Goal: Information Seeking & Learning: Learn about a topic

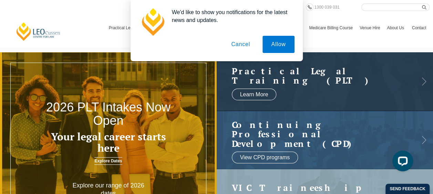
click at [240, 43] on button "Cancel" at bounding box center [241, 44] width 36 height 17
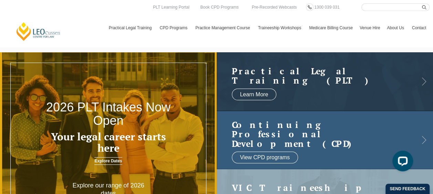
click at [294, 125] on h2 "Continuing Professional Development (CPD)" at bounding box center [318, 134] width 173 height 29
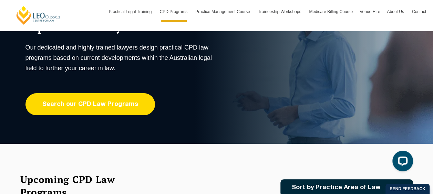
click at [115, 99] on link "Search our CPD Law Programs" at bounding box center [91, 104] width 130 height 22
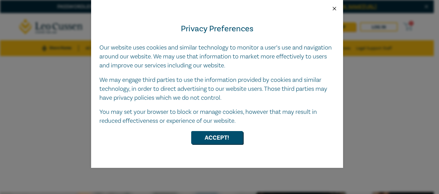
click at [335, 7] on button "Close" at bounding box center [334, 9] width 6 height 6
